Goal: Check status: Check status

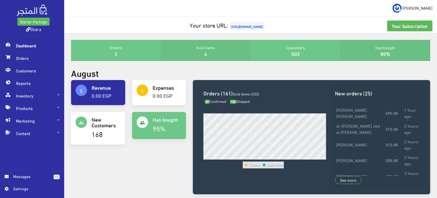
click at [30, 49] on span "Dashboard" at bounding box center [32, 45] width 55 height 13
click at [28, 54] on span "Orders" at bounding box center [32, 58] width 55 height 13
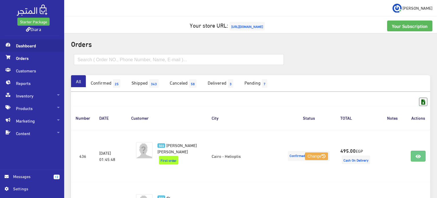
click at [35, 44] on span "Dashboard" at bounding box center [32, 45] width 55 height 13
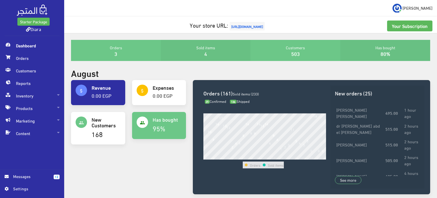
click at [37, 47] on span "Dashboard" at bounding box center [32, 45] width 55 height 13
click at [16, 62] on span "Orders" at bounding box center [32, 58] width 55 height 13
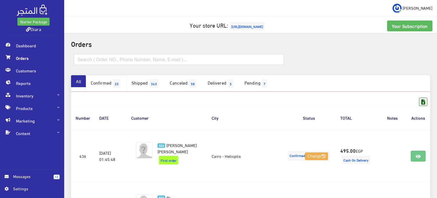
click at [109, 79] on link "Confirmed 25" at bounding box center [106, 83] width 41 height 17
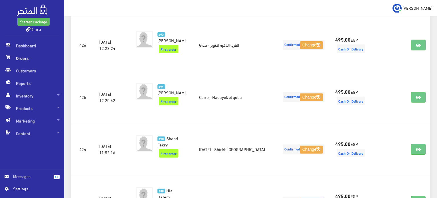
scroll to position [977, 0]
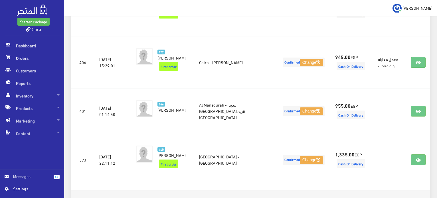
click at [36, 52] on span "Orders" at bounding box center [32, 58] width 55 height 13
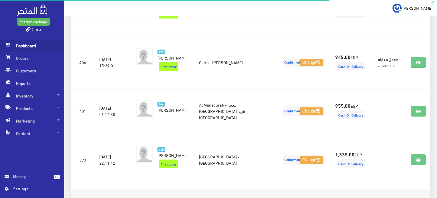
click at [35, 46] on span "Dashboard" at bounding box center [32, 45] width 55 height 13
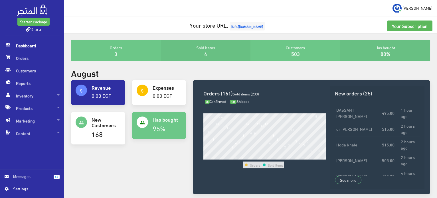
click at [34, 48] on span "Dashboard" at bounding box center [32, 45] width 55 height 13
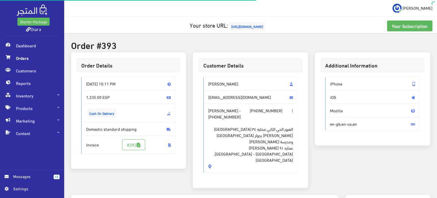
scroll to position [275, 0]
